Goal: Information Seeking & Learning: Find contact information

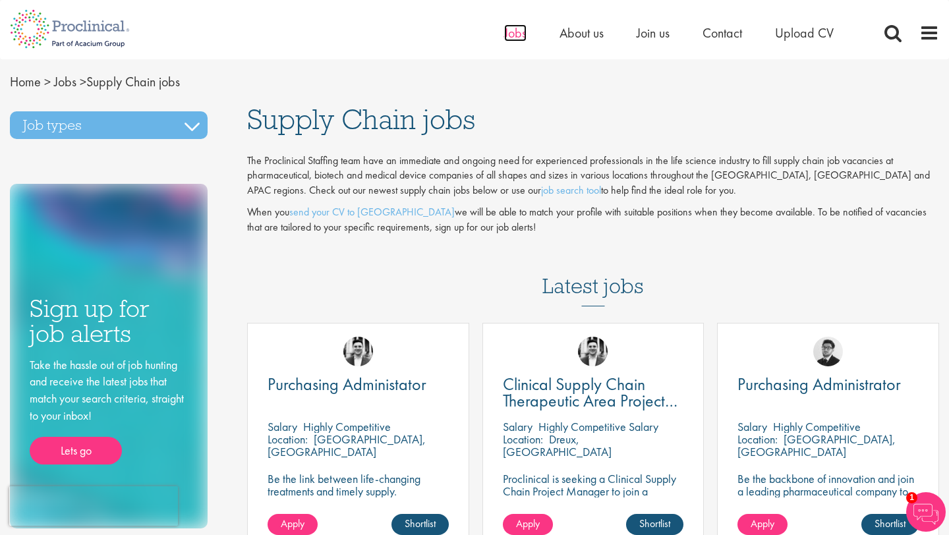
click at [509, 34] on span "Jobs" at bounding box center [515, 32] width 22 height 17
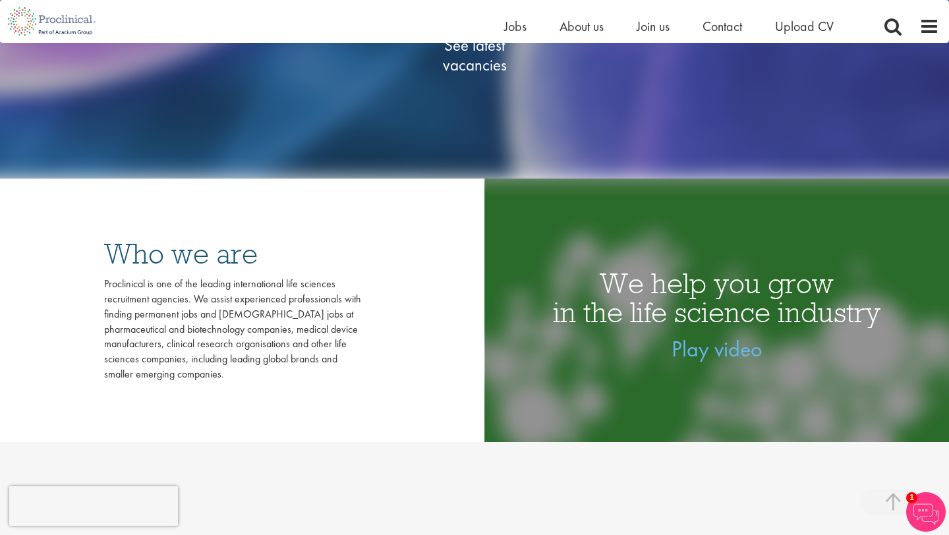
scroll to position [263, 0]
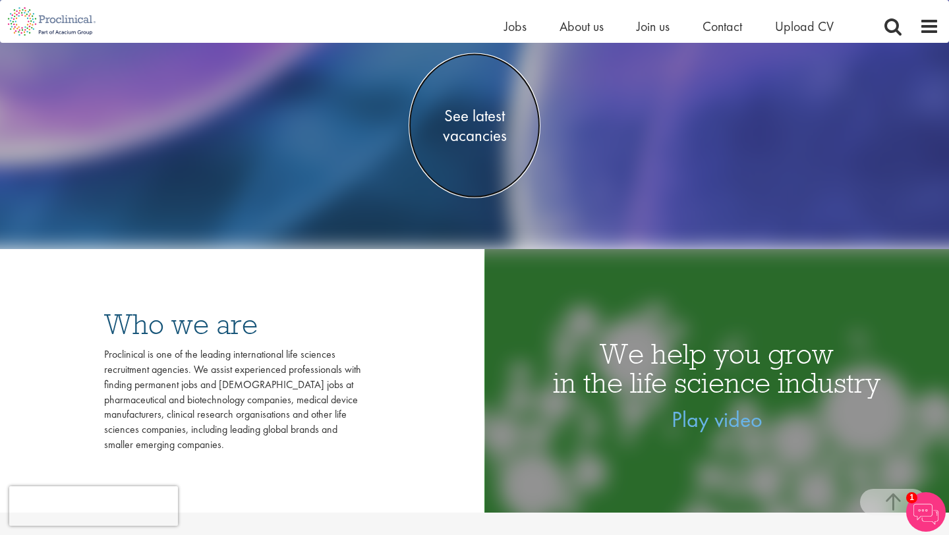
click at [463, 123] on span "See latest vacancies" at bounding box center [475, 125] width 132 height 40
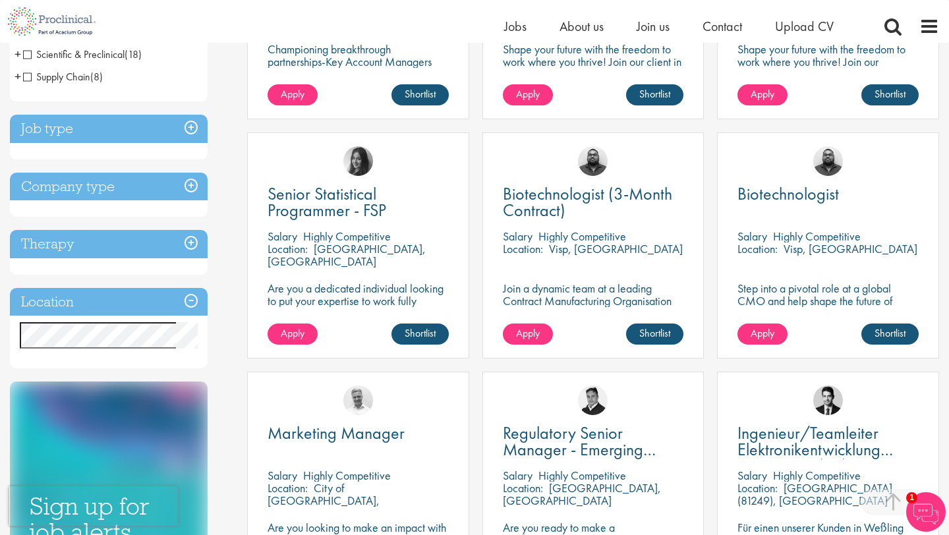
scroll to position [392, 0]
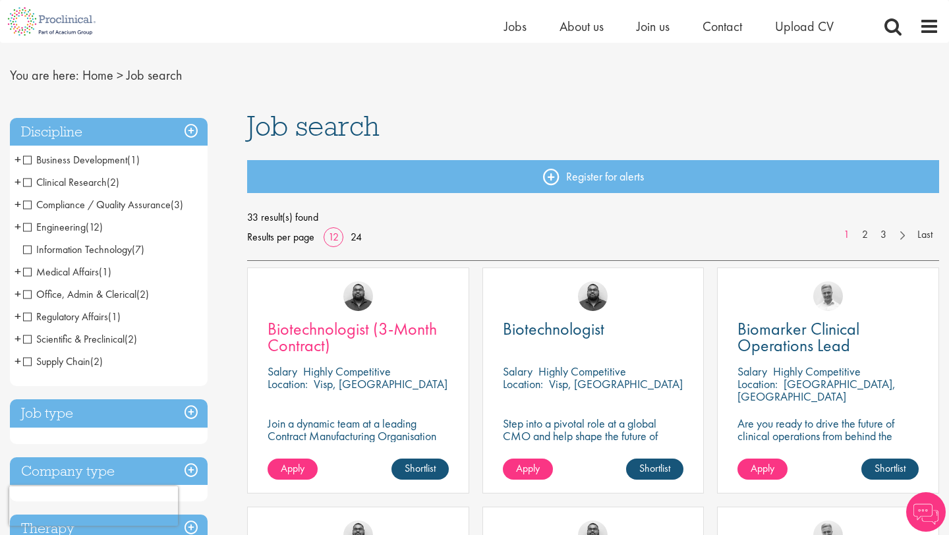
scroll to position [32, 0]
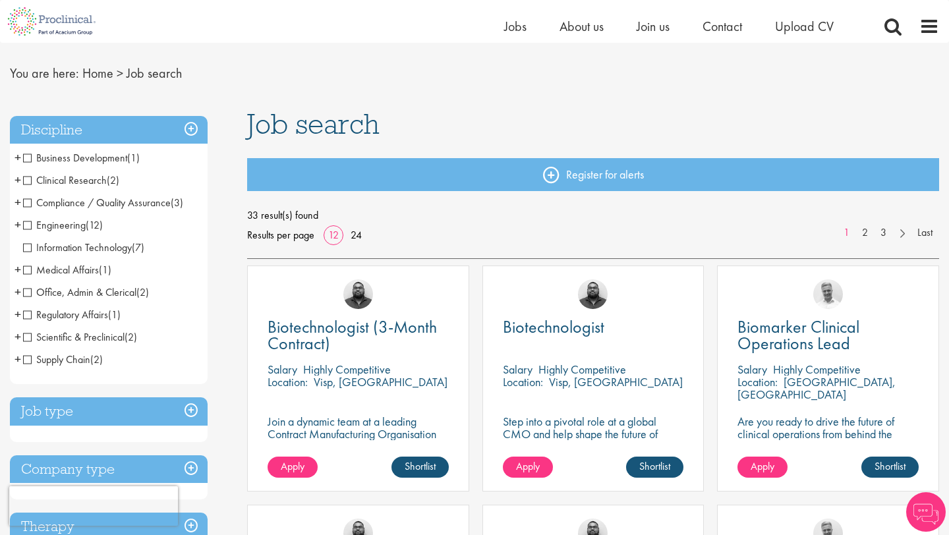
click at [30, 364] on span "Supply Chain" at bounding box center [56, 360] width 67 height 14
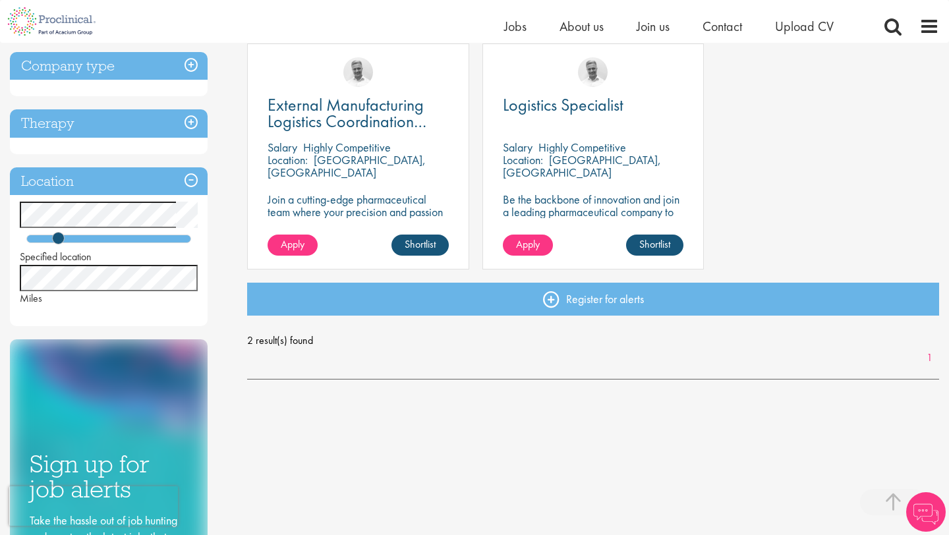
scroll to position [250, 0]
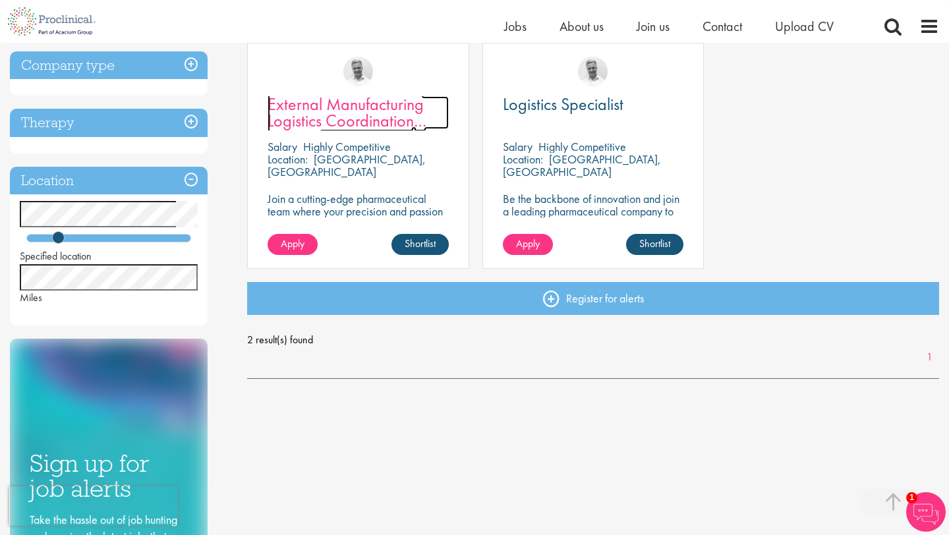
click at [395, 112] on span "External Manufacturing Logistics Coordination Support" at bounding box center [347, 120] width 159 height 55
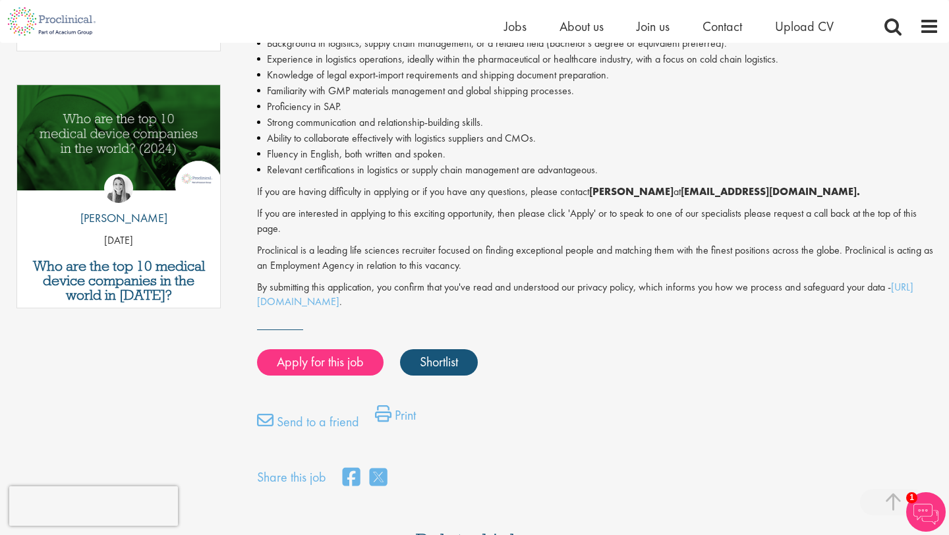
scroll to position [699, 0]
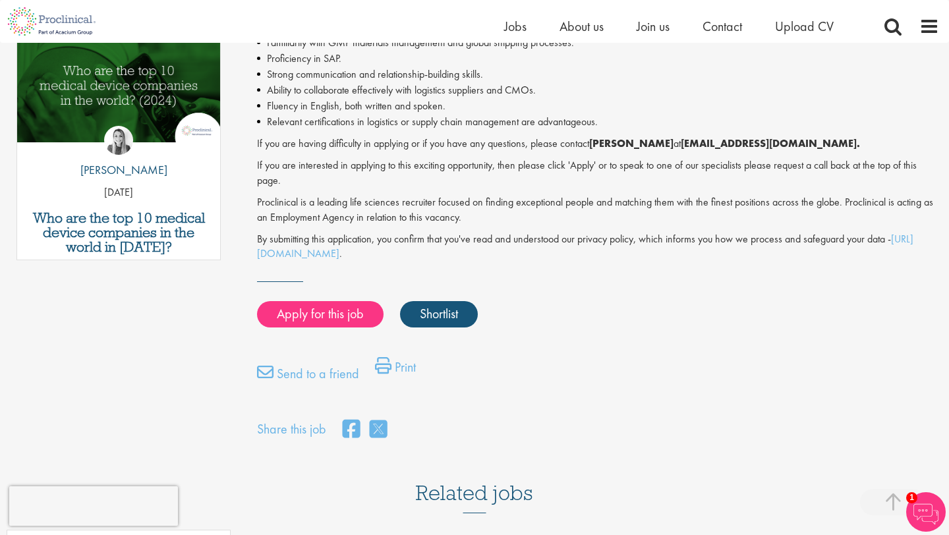
drag, startPoint x: 597, startPoint y: 146, endPoint x: 650, endPoint y: 146, distance: 52.7
click at [650, 146] on strong "[PERSON_NAME]" at bounding box center [631, 143] width 84 height 14
drag, startPoint x: 650, startPoint y: 146, endPoint x: 595, endPoint y: 148, distance: 54.7
click at [595, 148] on strong "[PERSON_NAME]" at bounding box center [631, 143] width 84 height 14
copy strong "[PERSON_NAME]"
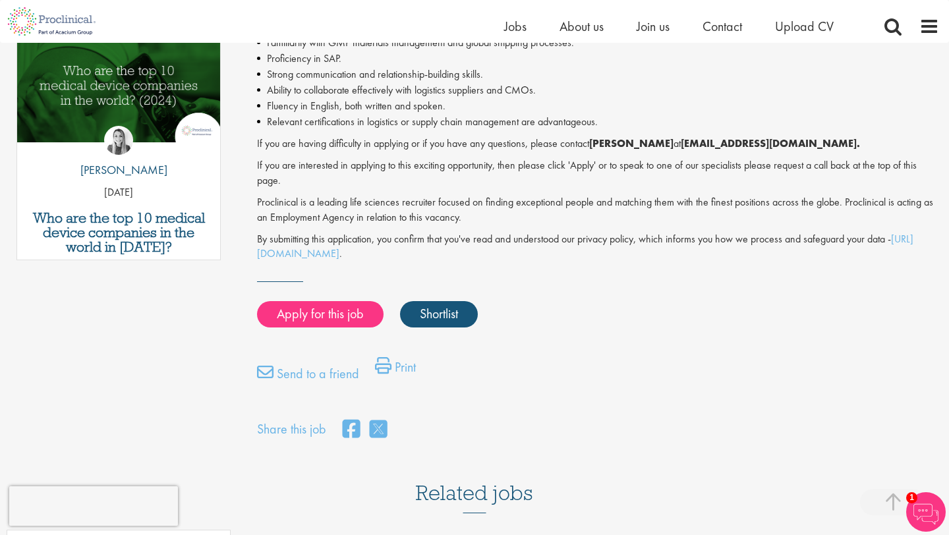
click at [457, 224] on p "Proclinical is a leading life sciences recruiter focused on finding exceptional…" at bounding box center [598, 210] width 682 height 30
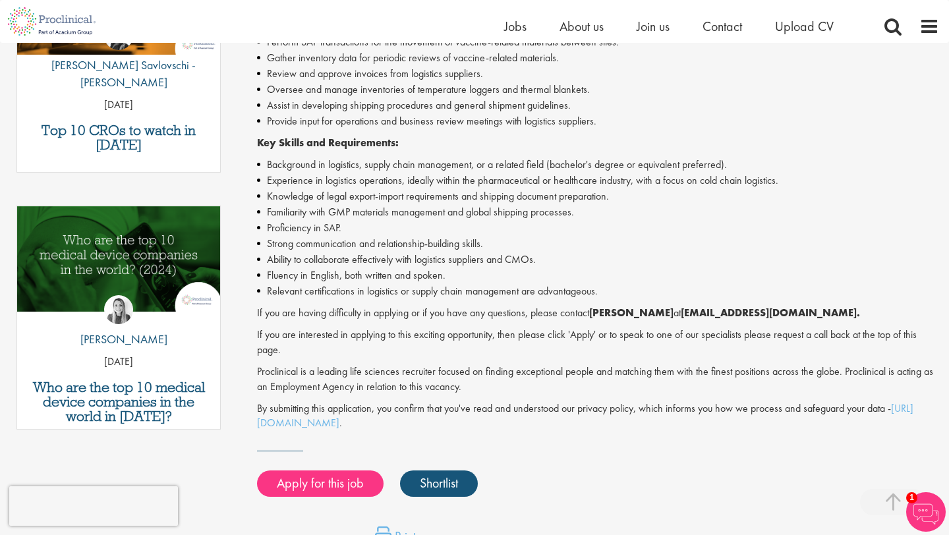
scroll to position [551, 0]
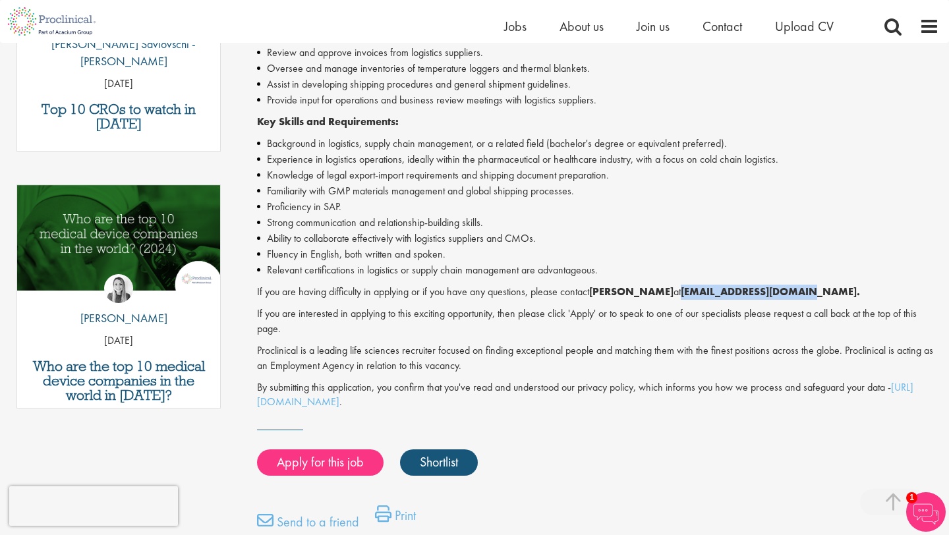
drag, startPoint x: 664, startPoint y: 295, endPoint x: 795, endPoint y: 295, distance: 130.5
click at [795, 295] on p "If you are having difficulty in applying or if you have any questions, please c…" at bounding box center [598, 292] width 682 height 15
copy strong "j.bye@proclinical.com."
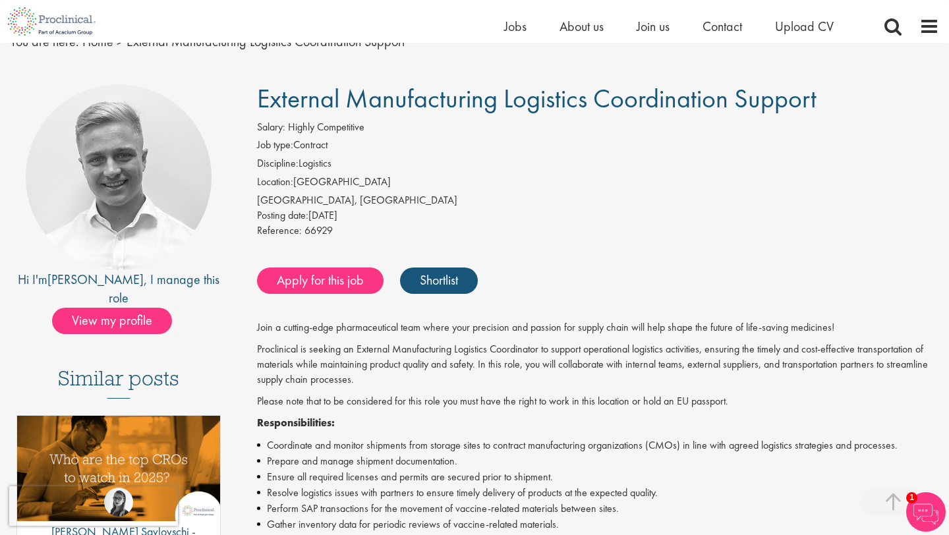
scroll to position [25, 0]
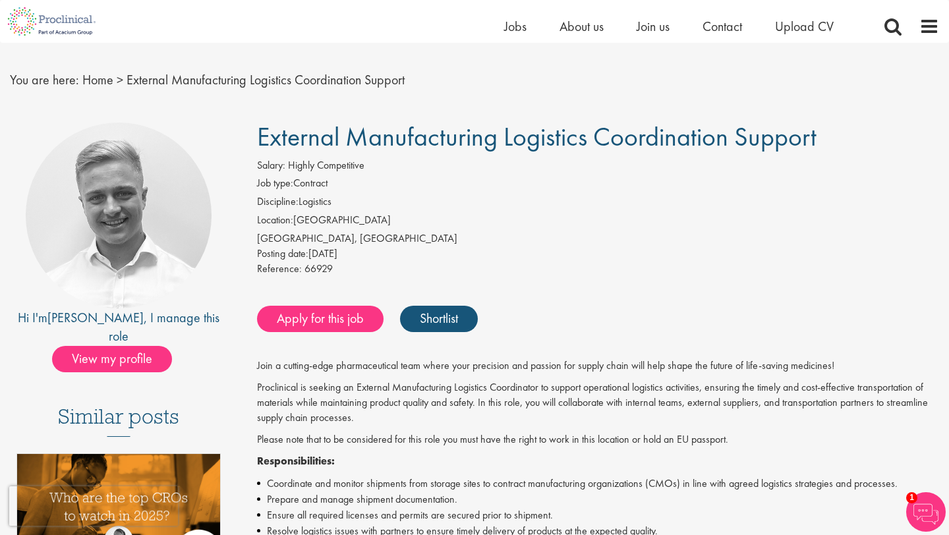
drag, startPoint x: 257, startPoint y: 139, endPoint x: 886, endPoint y: 139, distance: 628.8
click at [886, 139] on h1 "External Manufacturing Logistics Coordination Support" at bounding box center [598, 137] width 682 height 29
copy span "External Manufacturing Logistics Coordination Support"
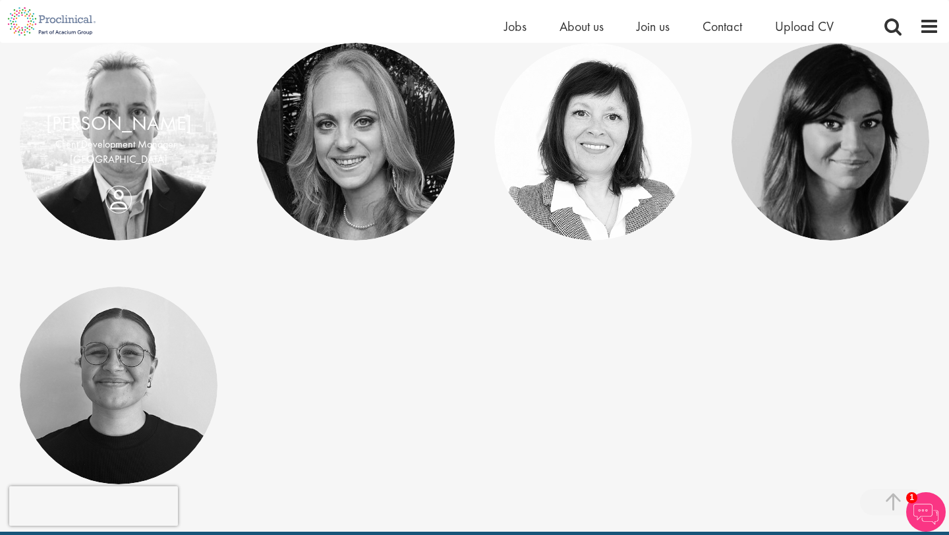
scroll to position [208, 0]
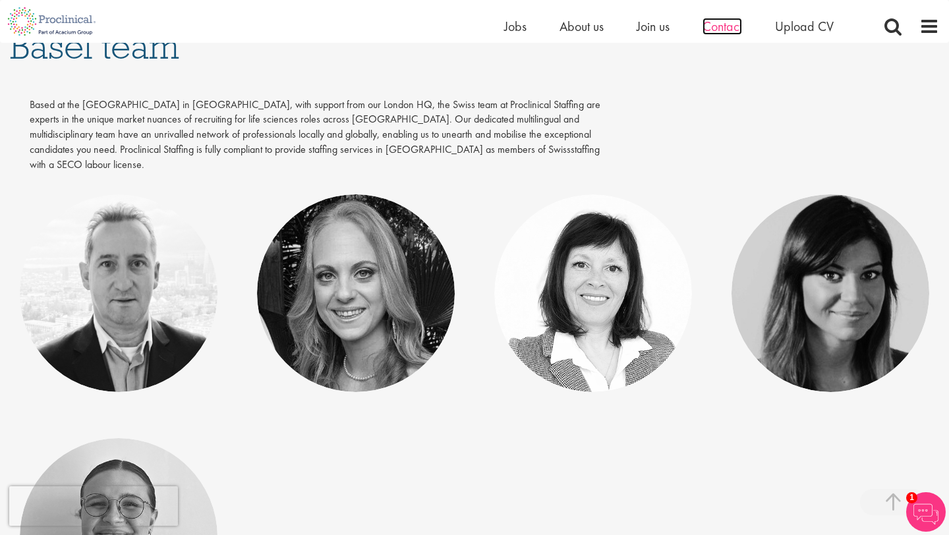
click at [707, 32] on span "Contact" at bounding box center [723, 26] width 40 height 17
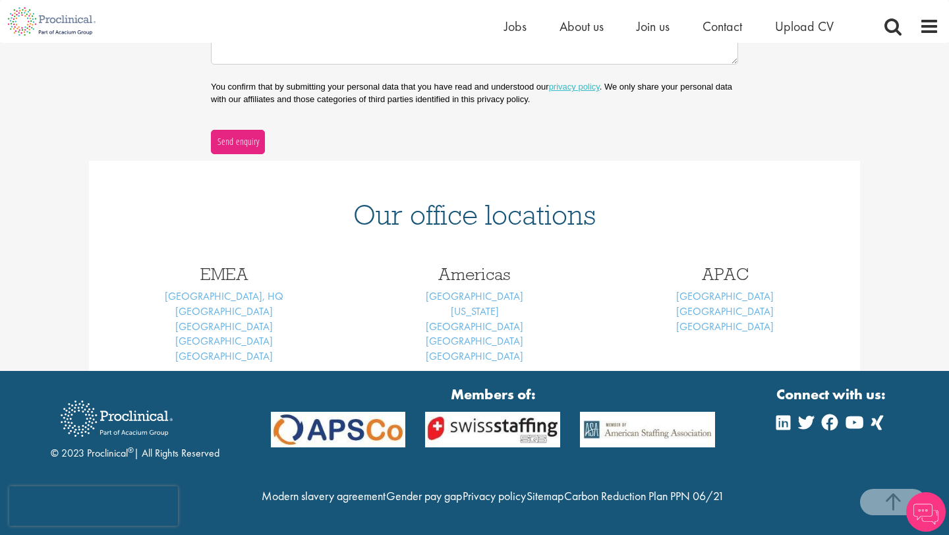
scroll to position [456, 0]
click at [227, 305] on link "Basel" at bounding box center [224, 312] width 98 height 14
